Goal: Transaction & Acquisition: Purchase product/service

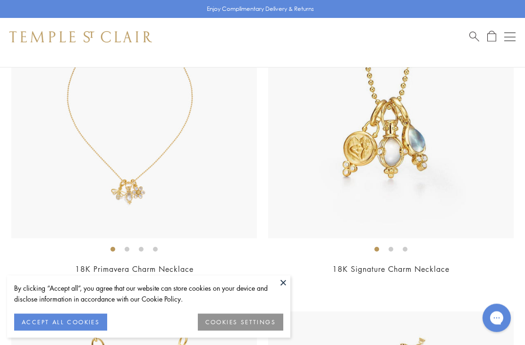
scroll to position [499, 0]
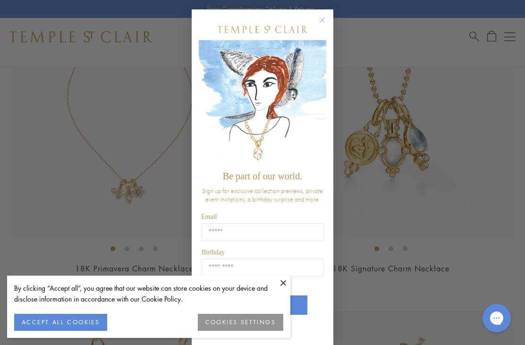
click at [419, 211] on div "Close dialog Be part of our world. Sign up for exclusive collection previews, p…" at bounding box center [262, 172] width 525 height 345
click at [326, 26] on circle "Close dialog" at bounding box center [322, 20] width 11 height 11
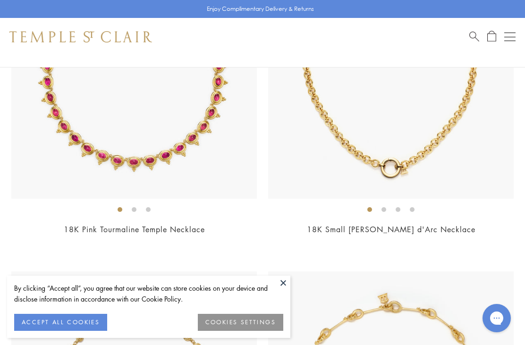
scroll to position [6591, 0]
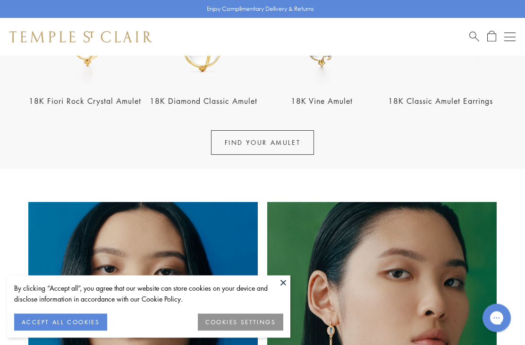
scroll to position [422, 0]
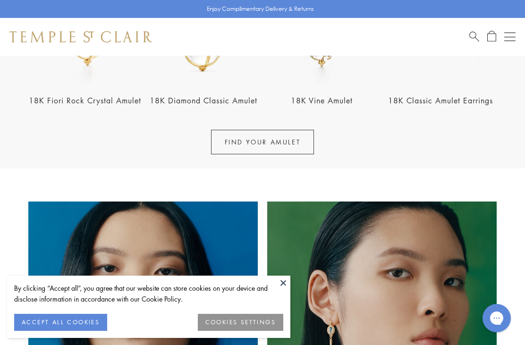
click at [266, 140] on link "FIND YOUR AMULET" at bounding box center [262, 142] width 103 height 25
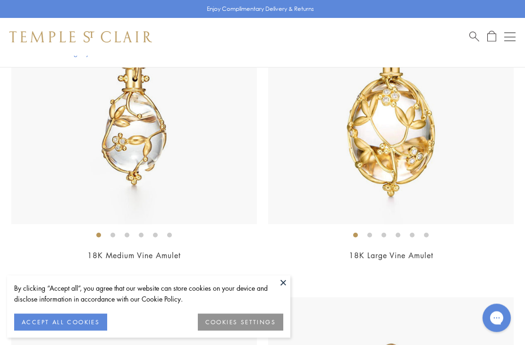
scroll to position [2424, 0]
click at [197, 159] on img at bounding box center [133, 101] width 245 height 245
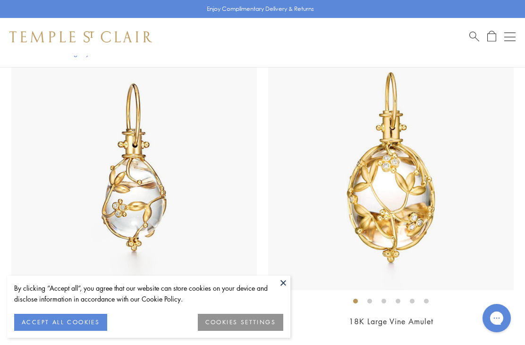
click at [289, 283] on button at bounding box center [283, 283] width 14 height 14
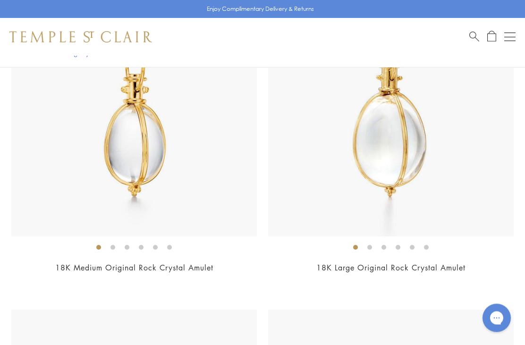
scroll to position [5280, 0]
click at [366, 262] on link "18K Large Original Rock Crystal Amulet" at bounding box center [390, 267] width 149 height 10
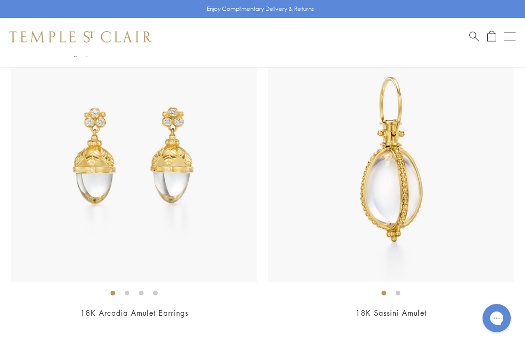
scroll to position [11286, 0]
click at [404, 192] on img at bounding box center [390, 159] width 245 height 245
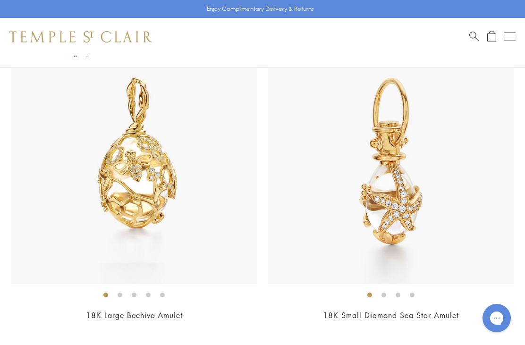
scroll to position [9692, 0]
click at [153, 191] on img at bounding box center [133, 161] width 245 height 245
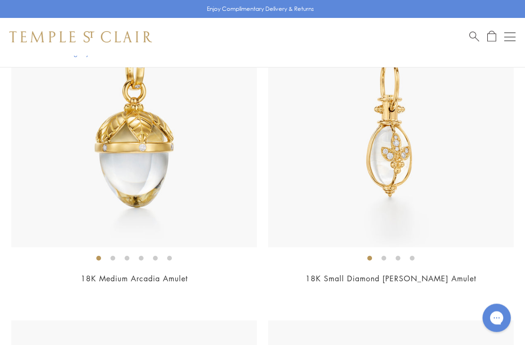
scroll to position [7179, 0]
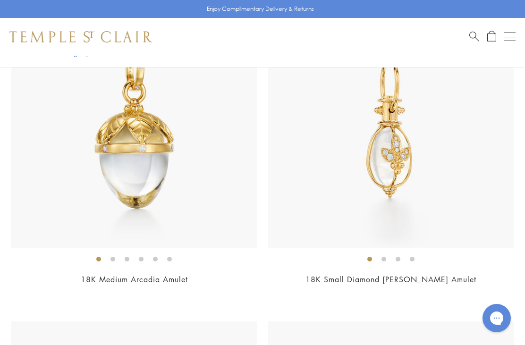
click at [140, 217] on img at bounding box center [133, 125] width 245 height 245
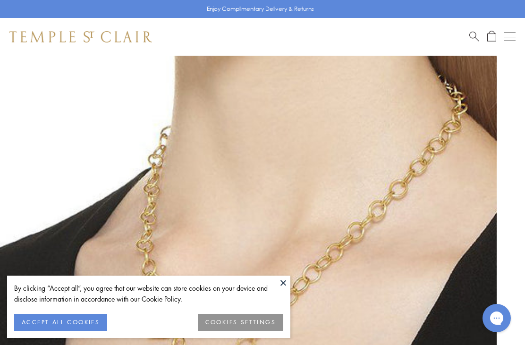
click at [282, 282] on button at bounding box center [283, 283] width 14 height 14
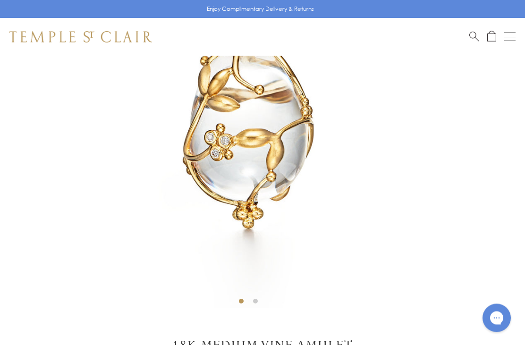
scroll to position [244, 0]
click at [257, 302] on li at bounding box center [255, 301] width 5 height 5
click at [108, 2] on div "Enjoy Complimentary Delivery & Returns" at bounding box center [262, 9] width 525 height 18
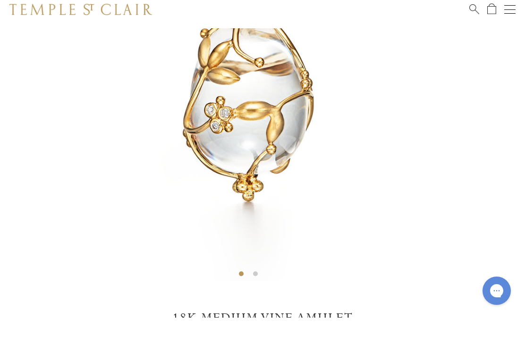
scroll to position [274, 0]
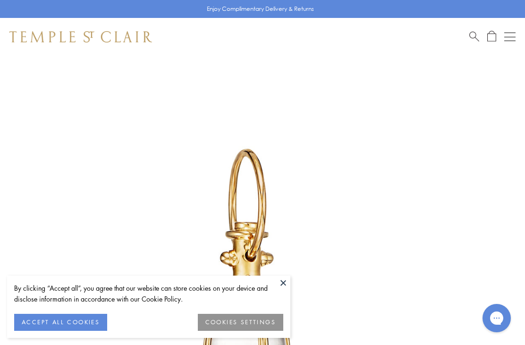
scroll to position [10, 0]
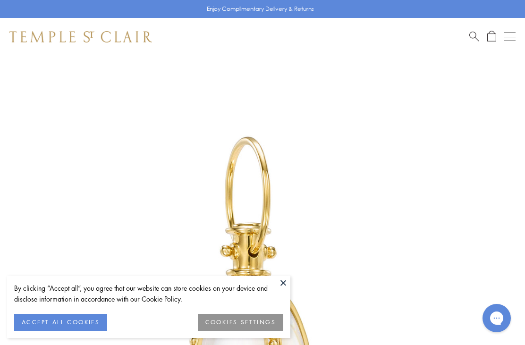
click at [288, 280] on button at bounding box center [283, 283] width 14 height 14
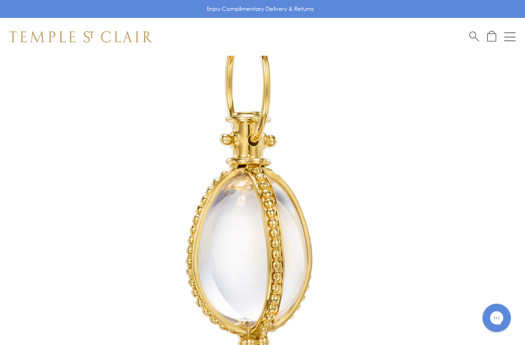
scroll to position [121, 0]
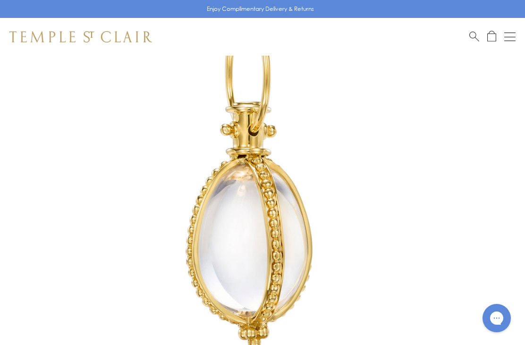
click at [281, 245] on img at bounding box center [248, 182] width 497 height 497
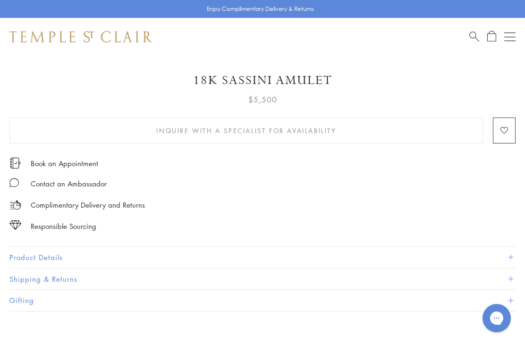
scroll to position [497, 0]
click at [44, 254] on button "Product Details" at bounding box center [262, 256] width 506 height 21
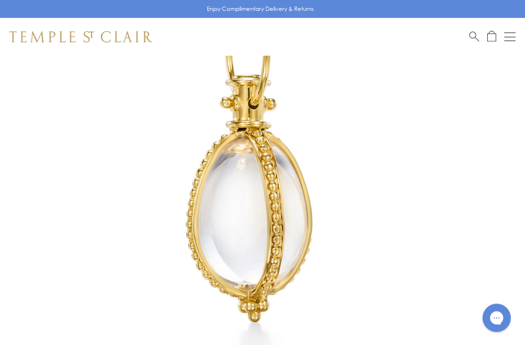
scroll to position [149, 0]
click at [493, 39] on span "Open Shopping Bag" at bounding box center [491, 36] width 9 height 11
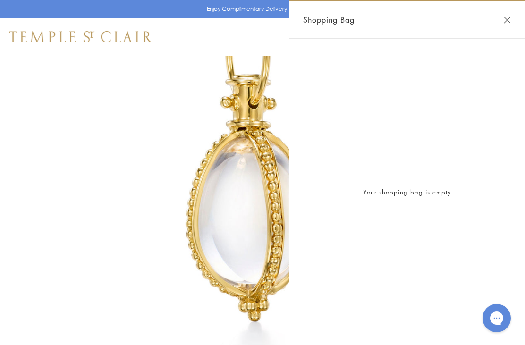
click at [505, 21] on button "Close Shopping Bag" at bounding box center [507, 20] width 7 height 7
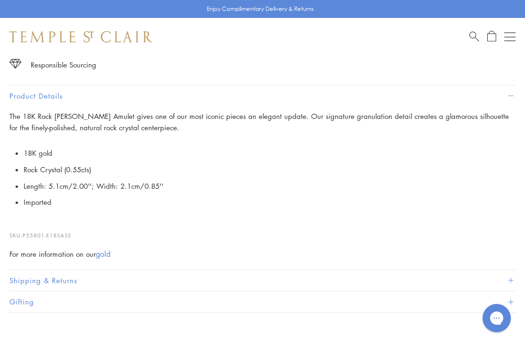
scroll to position [658, 0]
click at [69, 270] on button "Shipping & Returns" at bounding box center [262, 280] width 506 height 21
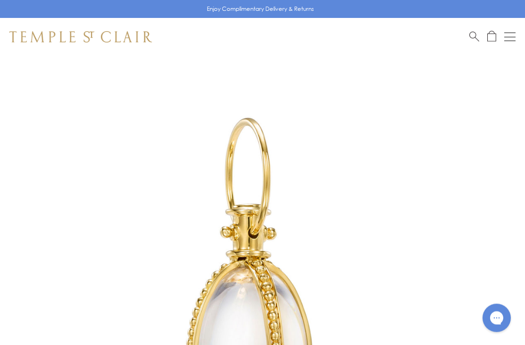
scroll to position [0, 0]
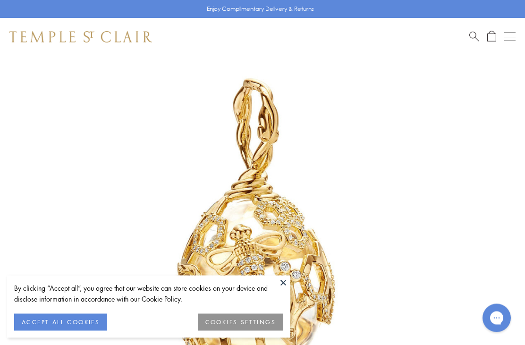
scroll to position [56, 0]
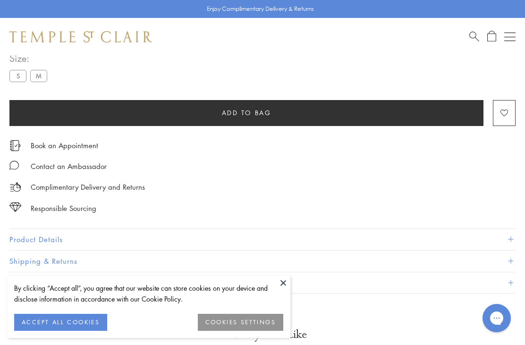
scroll to position [572, 0]
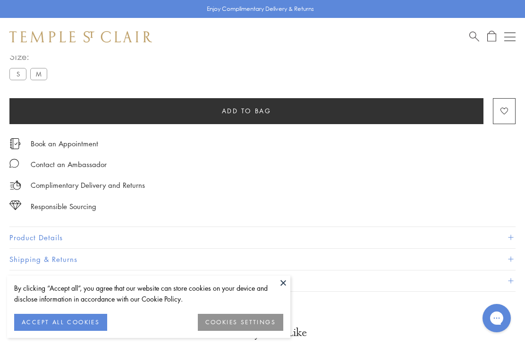
click at [50, 235] on button "Product Details" at bounding box center [262, 237] width 506 height 21
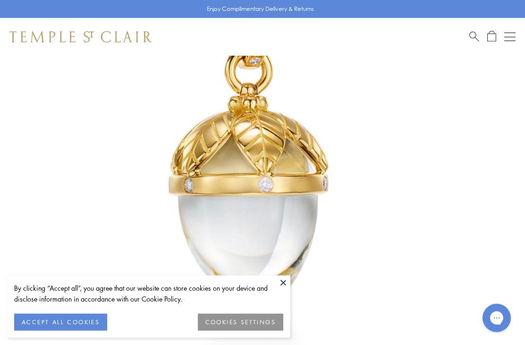
scroll to position [166, 0]
click at [283, 290] on button at bounding box center [283, 283] width 14 height 14
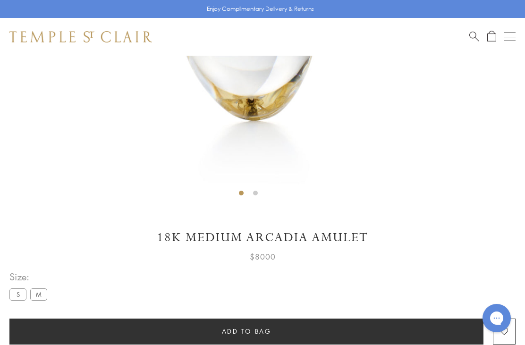
scroll to position [353, 0]
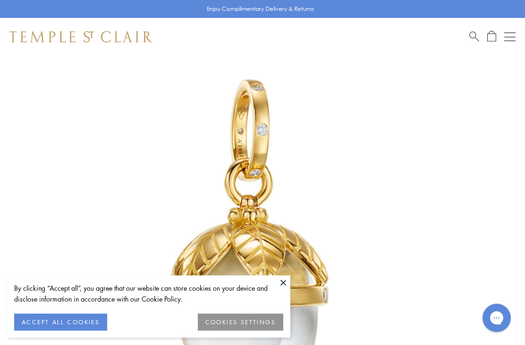
scroll to position [56, 0]
